Goal: Task Accomplishment & Management: Manage account settings

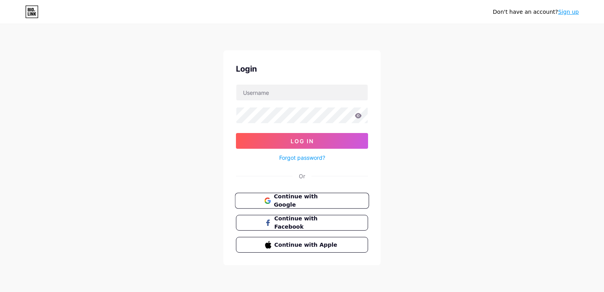
click at [270, 197] on icon at bounding box center [267, 200] width 6 height 6
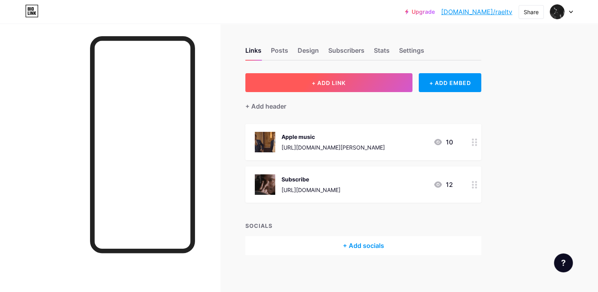
click at [355, 90] on button "+ ADD LINK" at bounding box center [328, 82] width 167 height 19
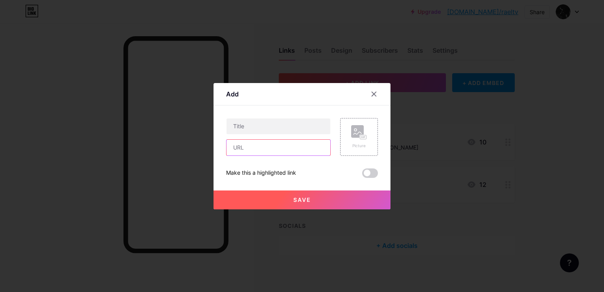
click at [247, 150] on input "text" at bounding box center [278, 148] width 104 height 16
paste input "[URL][DOMAIN_NAME]"
type input "[URL][DOMAIN_NAME]"
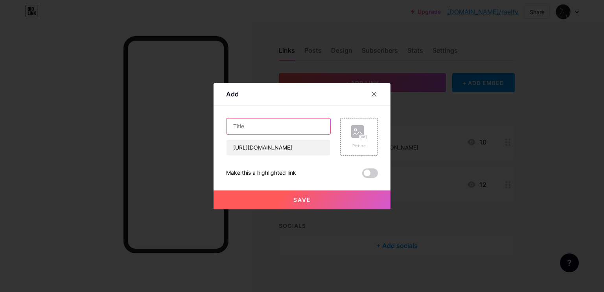
click at [258, 132] on input "text" at bounding box center [278, 126] width 104 height 16
drag, startPoint x: 245, startPoint y: 123, endPoint x: 222, endPoint y: 125, distance: 23.3
click at [222, 125] on div "Add Content YouTube Play YouTube video without leaving your page. ADD Vimeo Pla…" at bounding box center [301, 146] width 177 height 126
click at [234, 127] on input "NFT" at bounding box center [278, 126] width 104 height 16
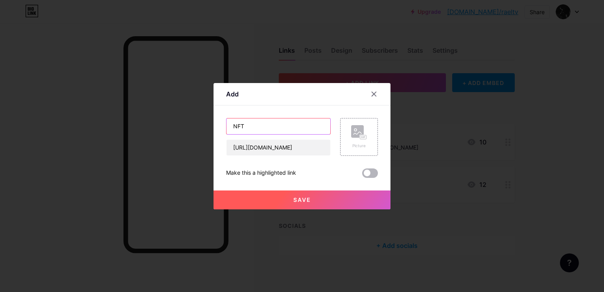
type input "NFT"
click at [370, 173] on span at bounding box center [370, 172] width 16 height 9
click at [362, 175] on input "checkbox" at bounding box center [362, 175] width 0 height 0
click at [370, 173] on span at bounding box center [370, 172] width 16 height 9
click at [362, 175] on input "checkbox" at bounding box center [362, 175] width 0 height 0
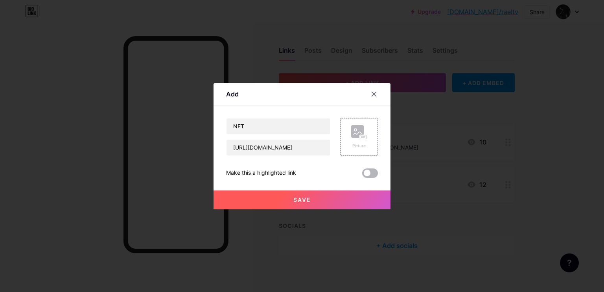
click at [374, 171] on span at bounding box center [370, 172] width 16 height 9
click at [362, 175] on input "checkbox" at bounding box center [362, 175] width 0 height 0
click at [344, 198] on button "Save" at bounding box center [301, 199] width 177 height 19
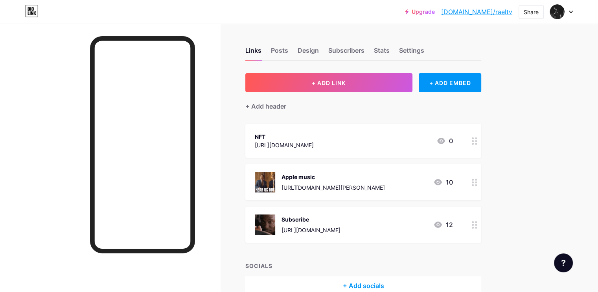
click at [477, 143] on circle at bounding box center [476, 144] width 2 height 2
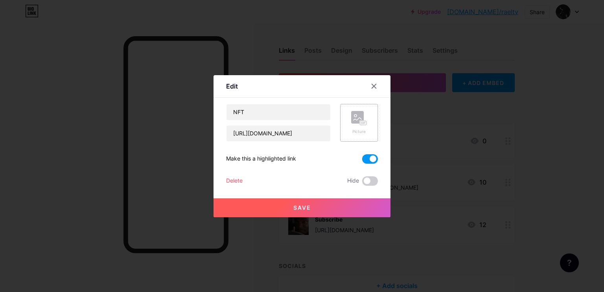
click at [363, 121] on rect at bounding box center [363, 123] width 6 height 4
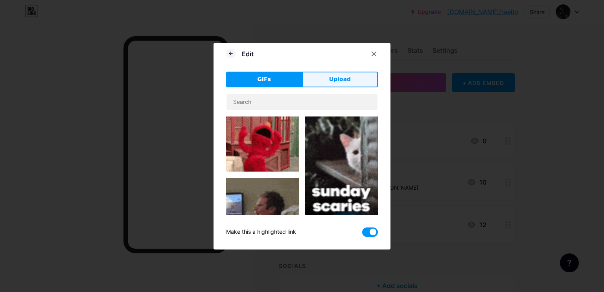
click at [337, 77] on span "Upload" at bounding box center [340, 79] width 22 height 8
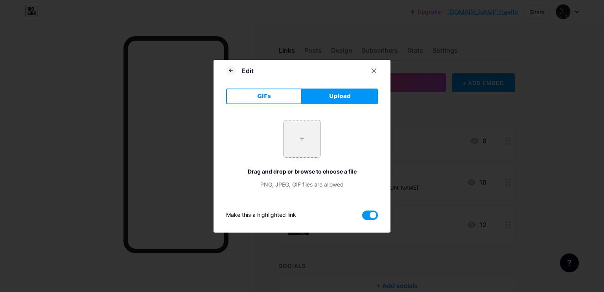
click at [305, 140] on input "file" at bounding box center [301, 138] width 37 height 37
click at [305, 134] on input "file" at bounding box center [301, 138] width 37 height 37
type input "C:\fakepath\META VERSE BY RAEL4D.jpg"
click at [373, 70] on icon at bounding box center [374, 70] width 4 height 4
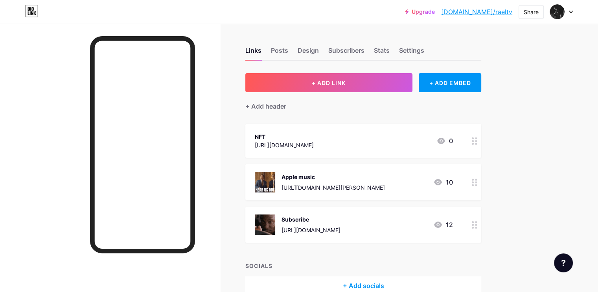
click at [477, 141] on icon at bounding box center [475, 140] width 6 height 7
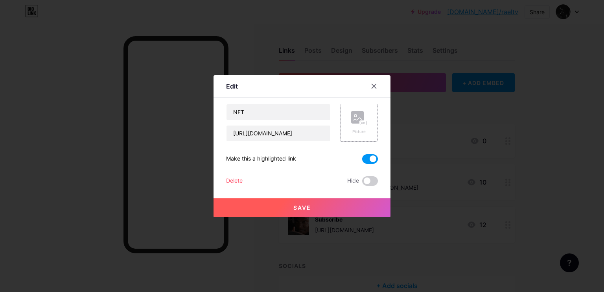
click at [364, 118] on icon at bounding box center [359, 118] width 16 height 15
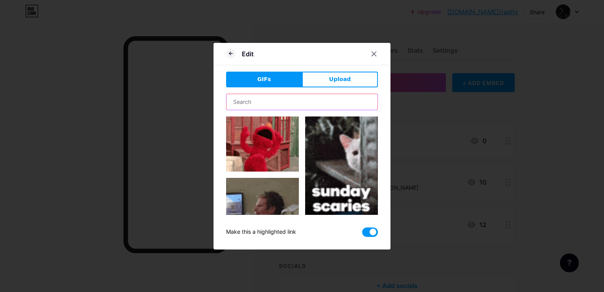
click at [245, 101] on input "text" at bounding box center [301, 102] width 151 height 16
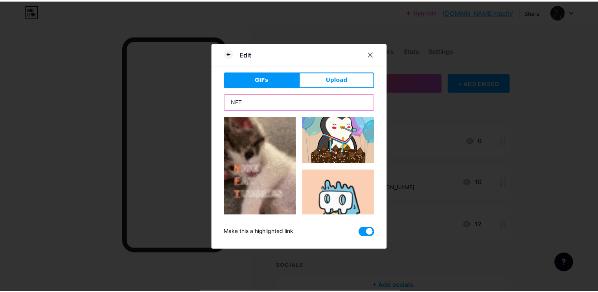
scroll to position [393, 0]
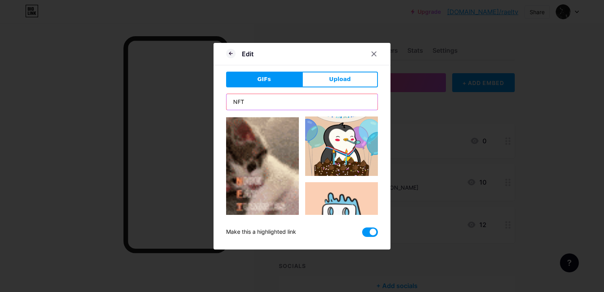
type input "NFT"
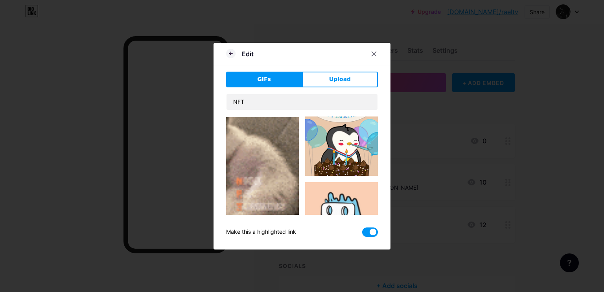
click at [558, 133] on div at bounding box center [302, 146] width 604 height 292
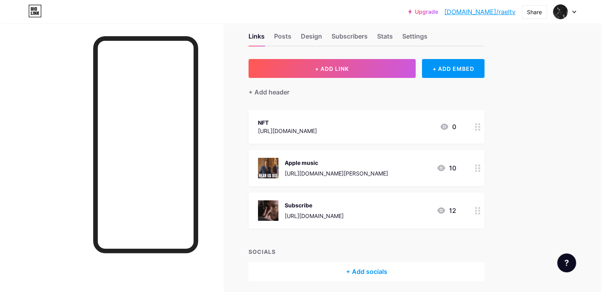
scroll to position [42, 0]
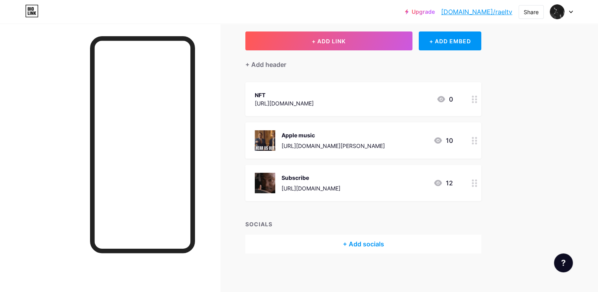
click at [492, 13] on link "[DOMAIN_NAME]/raeltv" at bounding box center [476, 11] width 71 height 9
click at [481, 99] on div at bounding box center [474, 99] width 13 height 34
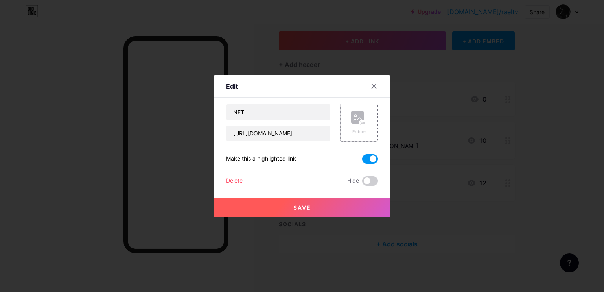
click at [359, 125] on icon at bounding box center [359, 118] width 16 height 15
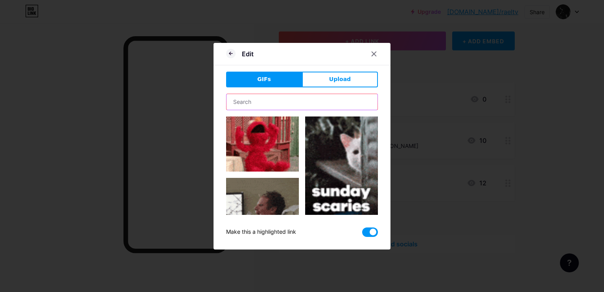
click at [261, 107] on input "text" at bounding box center [301, 102] width 151 height 16
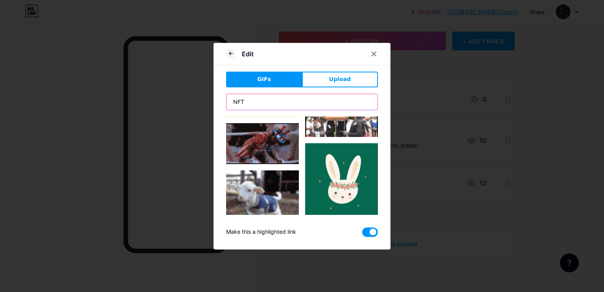
scroll to position [416, 0]
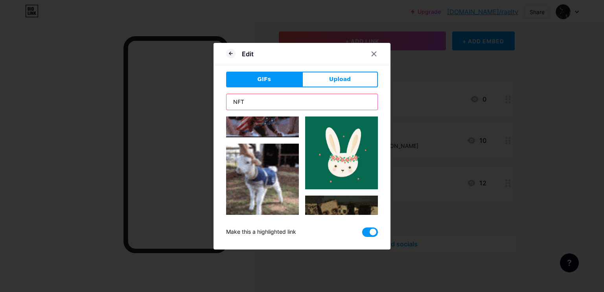
drag, startPoint x: 220, startPoint y: 111, endPoint x: 193, endPoint y: 108, distance: 26.6
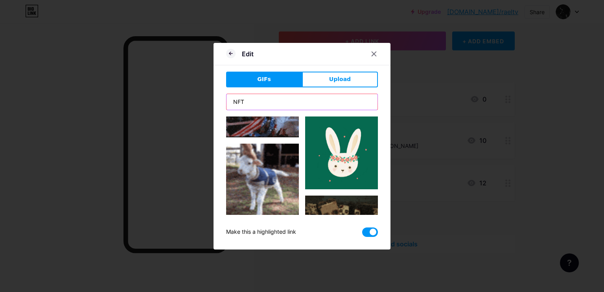
click at [193, 108] on div "Edit GIFs Upload Content YouTube Play YouTube video without leaving your page. …" at bounding box center [302, 146] width 604 height 292
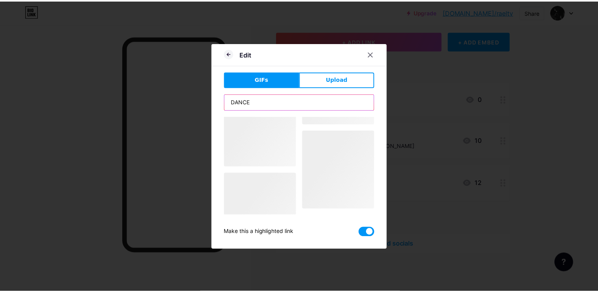
scroll to position [0, 0]
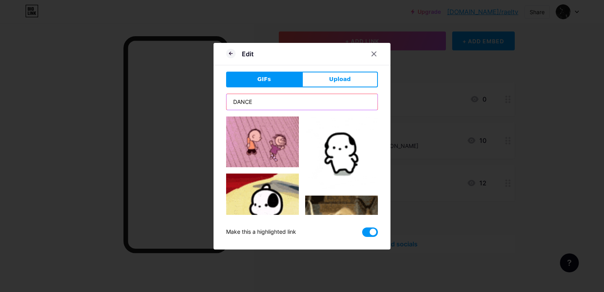
type input "DANCE"
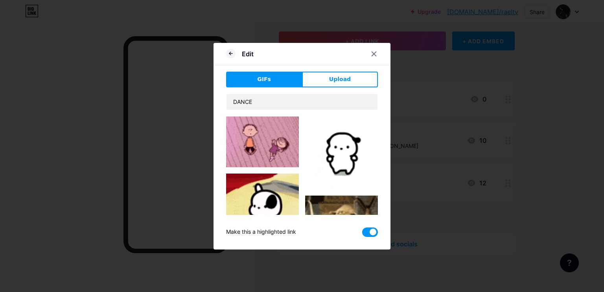
click at [251, 134] on img at bounding box center [262, 141] width 73 height 51
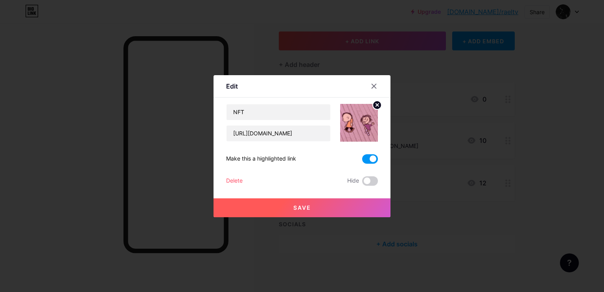
click at [301, 210] on span "Save" at bounding box center [302, 207] width 18 height 7
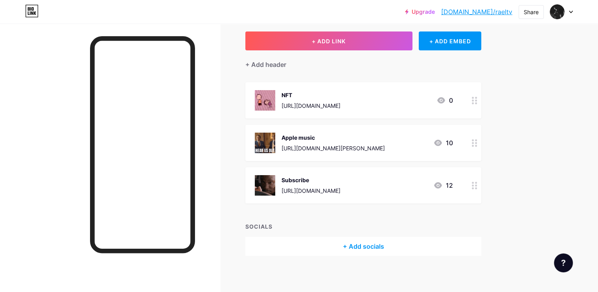
click at [477, 14] on link "[DOMAIN_NAME]/raeltv" at bounding box center [476, 11] width 71 height 9
